Goal: Communication & Community: Answer question/provide support

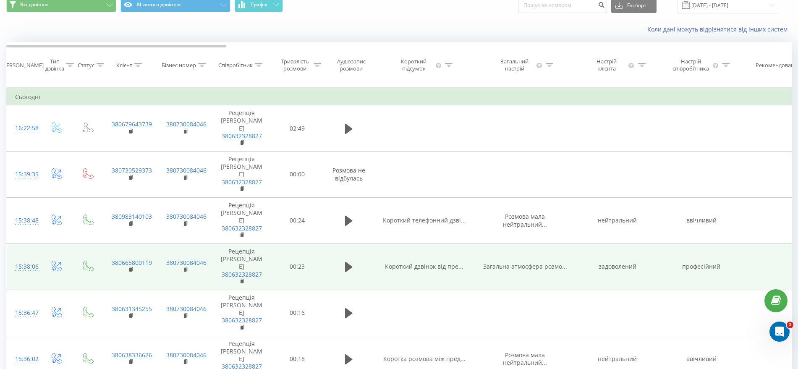
scroll to position [53, 0]
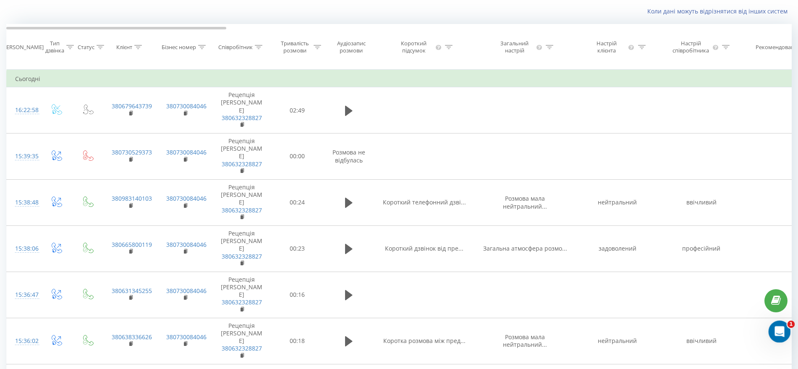
click at [773, 325] on div "Відкрити програму для спілкування Intercom" at bounding box center [779, 331] width 28 height 28
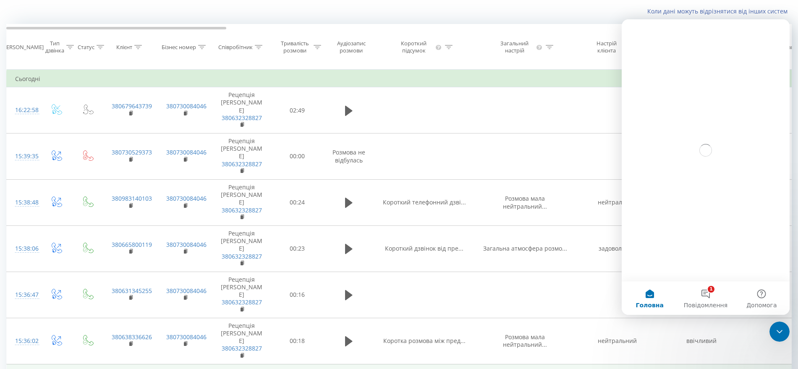
scroll to position [0, 0]
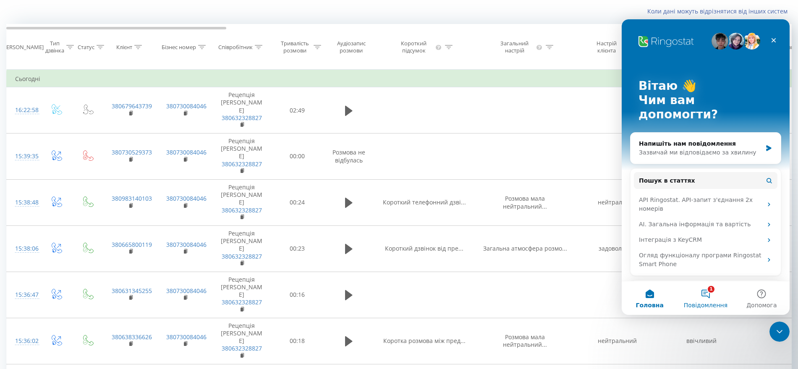
click at [694, 296] on button "1 Повідомлення" at bounding box center [706, 298] width 56 height 34
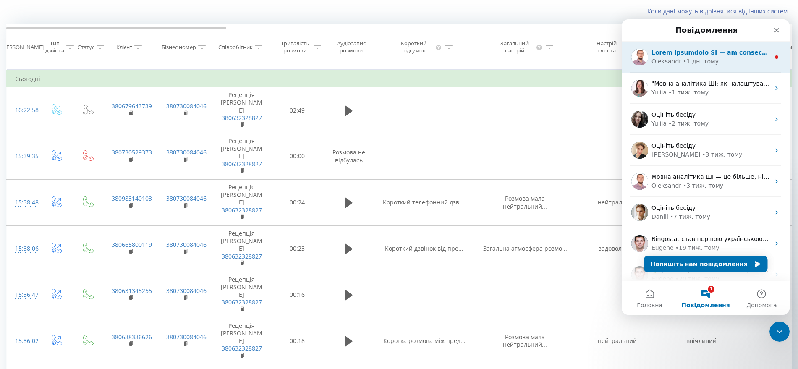
click at [684, 59] on div "• 1 дн. тому" at bounding box center [701, 61] width 36 height 9
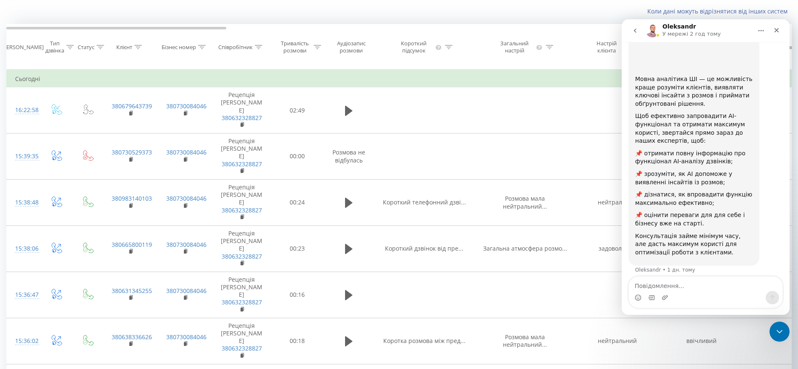
scroll to position [91, 0]
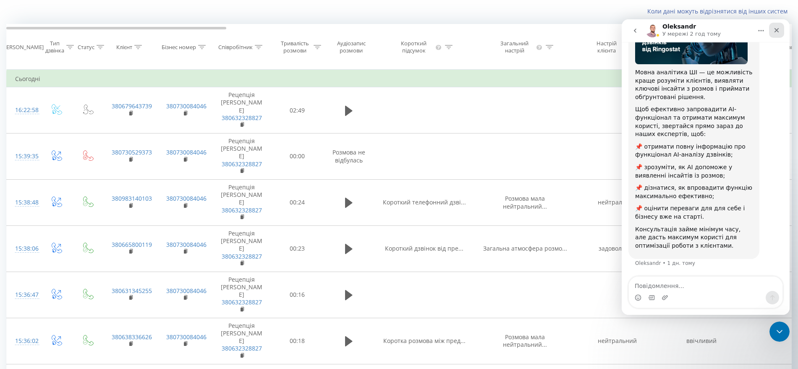
click at [776, 31] on icon "Закрити" at bounding box center [777, 30] width 5 height 5
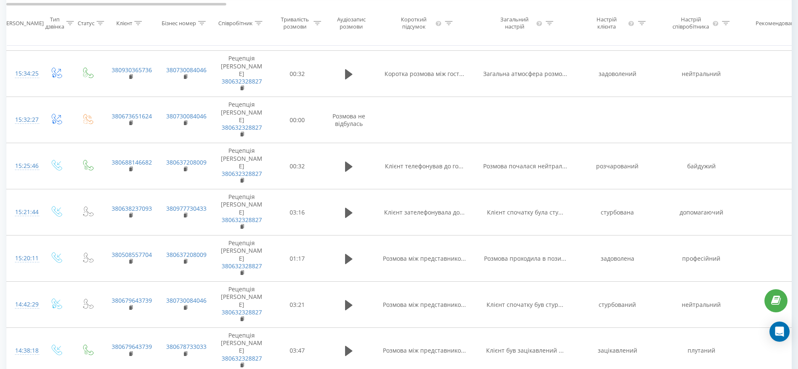
scroll to position [683, 0]
